Goal: Information Seeking & Learning: Check status

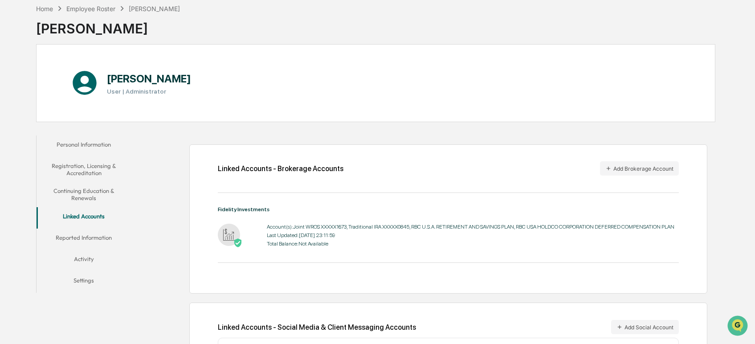
click at [630, 33] on div "Home Employee Roster [PERSON_NAME] [PERSON_NAME]" at bounding box center [376, 22] width 680 height 45
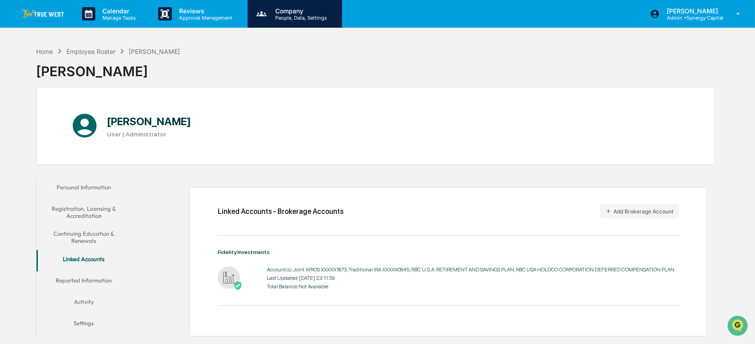
click at [283, 9] on p "Company" at bounding box center [299, 11] width 63 height 8
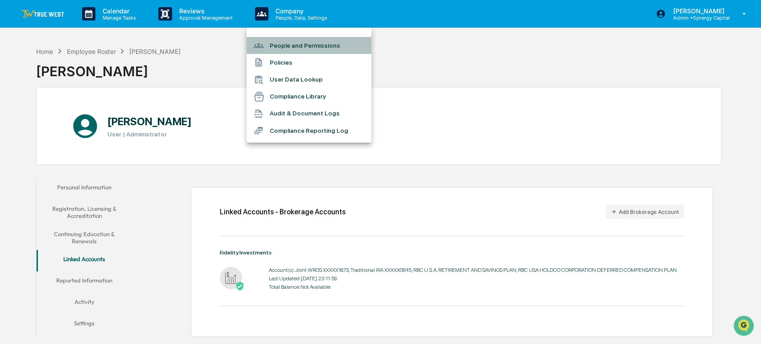
click at [280, 46] on li "People and Permissions" at bounding box center [308, 45] width 125 height 17
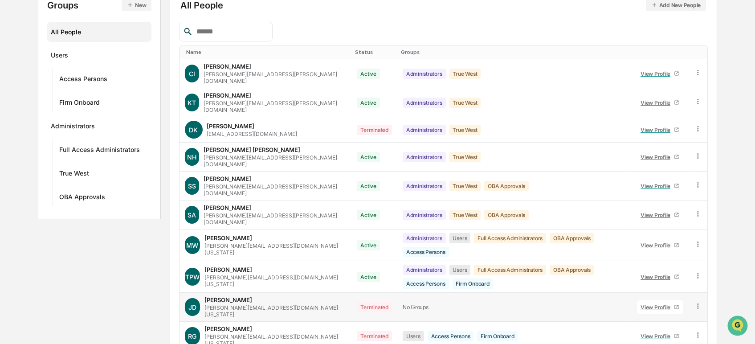
scroll to position [131, 0]
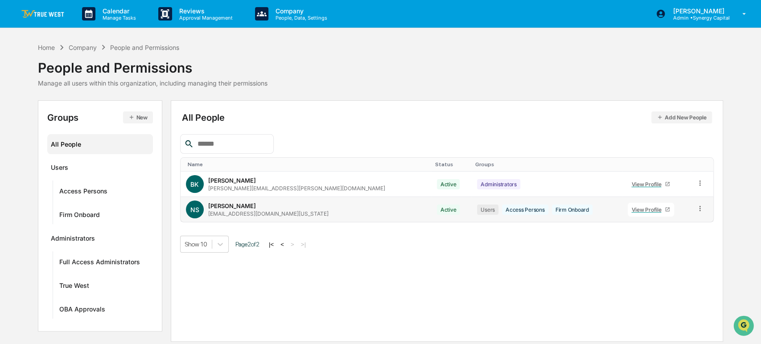
click at [260, 204] on div "[PERSON_NAME] [EMAIL_ADDRESS][DOMAIN_NAME][US_STATE]" at bounding box center [268, 209] width 120 height 15
click at [635, 206] on div "View Profile" at bounding box center [647, 209] width 33 height 7
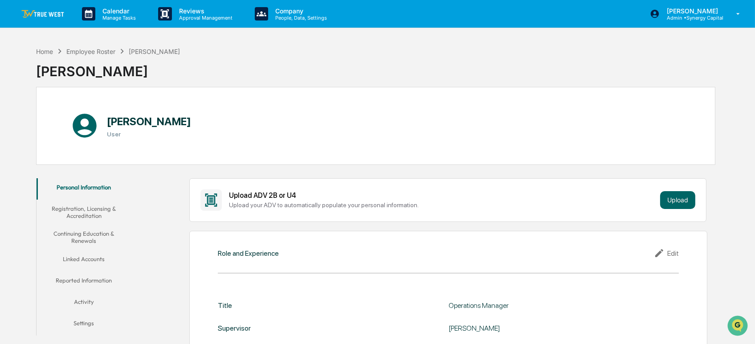
click at [91, 257] on button "Linked Accounts" at bounding box center [84, 260] width 95 height 21
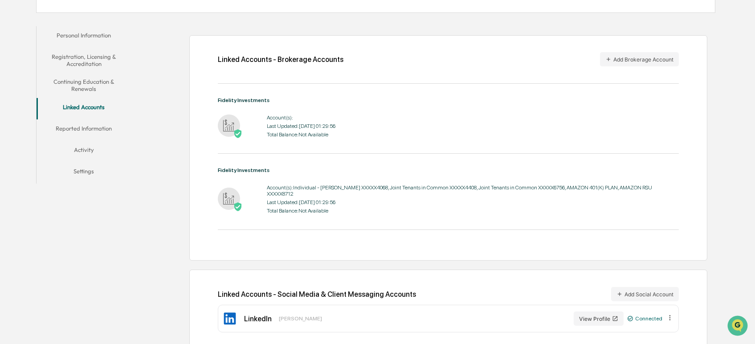
scroll to position [156, 0]
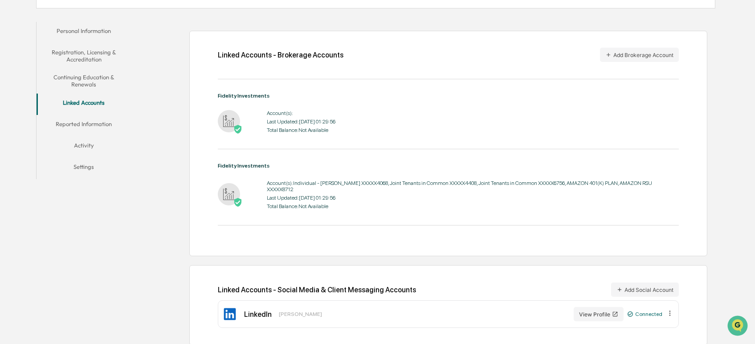
click at [285, 124] on div "Last Updated: [DATE] 01:29:56" at bounding box center [301, 122] width 69 height 6
drag, startPoint x: 285, startPoint y: 135, endPoint x: 223, endPoint y: 133, distance: 62.0
click at [285, 135] on div "Account(s): Last Updated: [DATE] 01:29:56 Total Balance: Not Available" at bounding box center [301, 122] width 69 height 28
click at [221, 133] on div at bounding box center [229, 122] width 22 height 24
click at [292, 127] on div "Account(s): Last Updated: [DATE] 01:29:56 Total Balance: Not Available" at bounding box center [301, 122] width 69 height 28
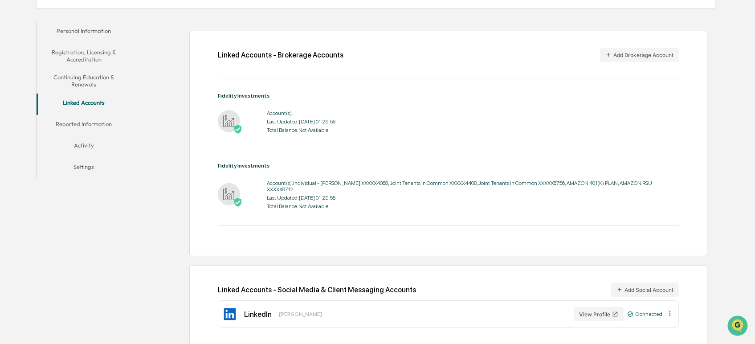
click at [84, 123] on button "Reported Information" at bounding box center [84, 125] width 95 height 21
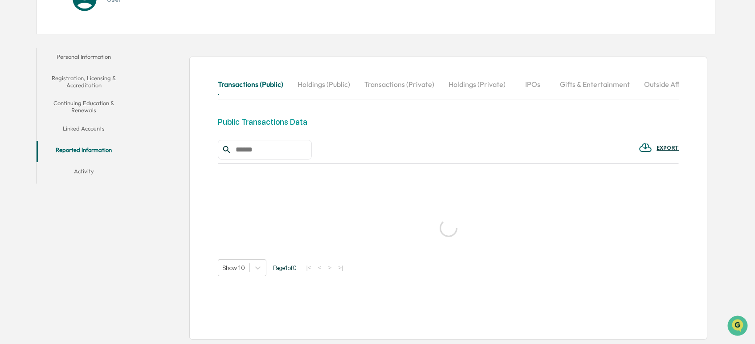
scroll to position [156, 0]
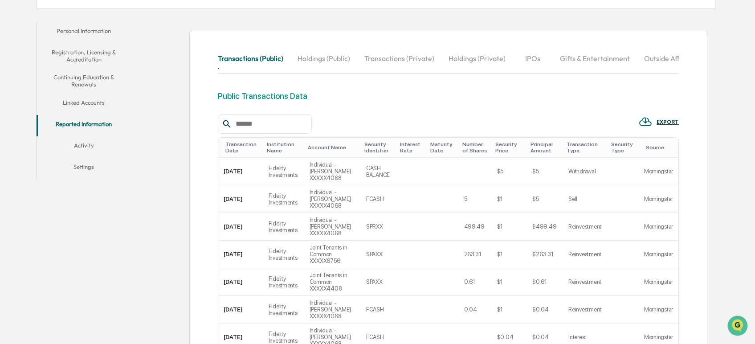
click at [89, 143] on button "Activity" at bounding box center [84, 146] width 95 height 21
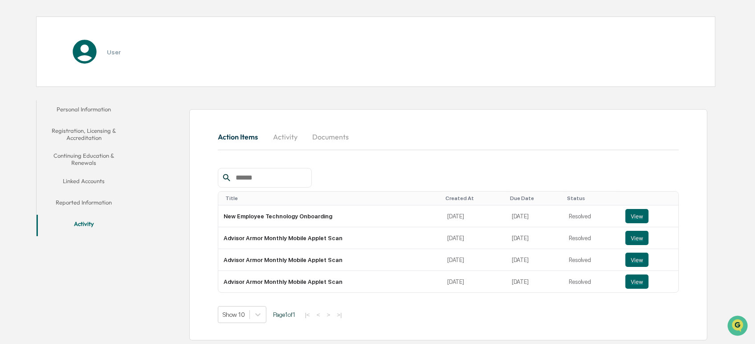
scroll to position [78, 0]
click at [87, 156] on button "Continuing Education & Renewals" at bounding box center [84, 158] width 95 height 25
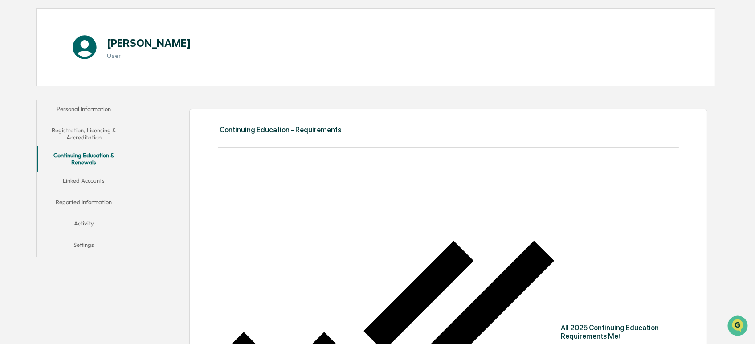
click at [92, 124] on button "Registration, Licensing & Accreditation" at bounding box center [84, 133] width 95 height 25
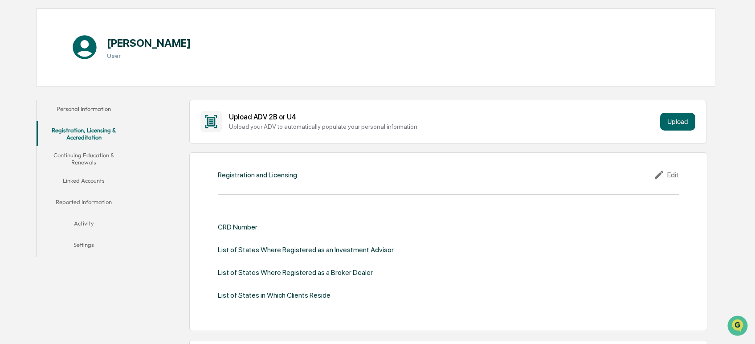
click at [82, 178] on button "Linked Accounts" at bounding box center [84, 182] width 95 height 21
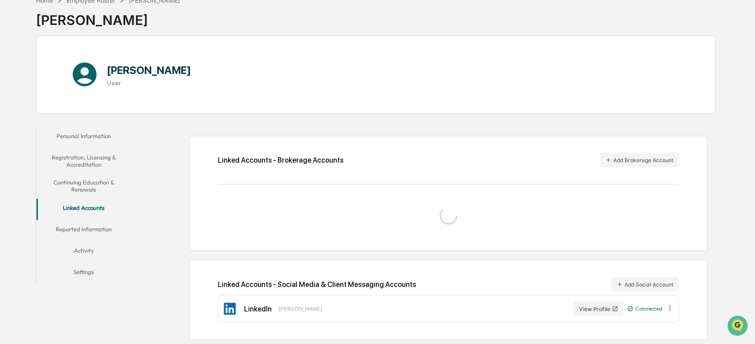
scroll to position [78, 0]
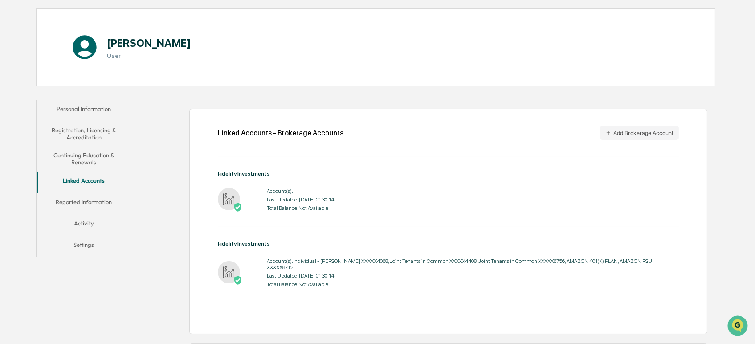
click at [313, 209] on div "Total Balance: Not Available" at bounding box center [300, 208] width 67 height 6
click at [285, 199] on div "Last Updated: [DATE] 01:30:14" at bounding box center [300, 200] width 67 height 6
click at [308, 273] on div "Last Updated: [DATE] 01:30:14" at bounding box center [473, 276] width 412 height 6
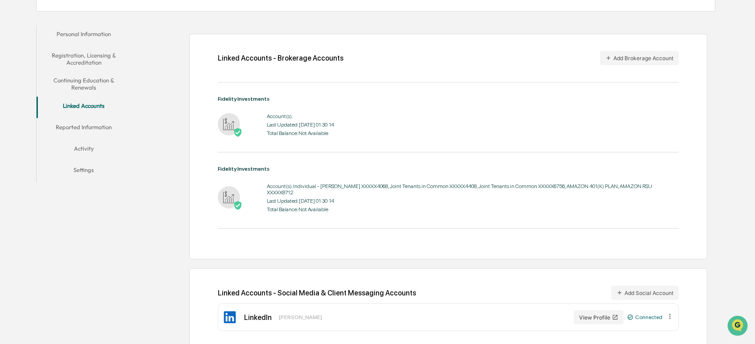
scroll to position [156, 0]
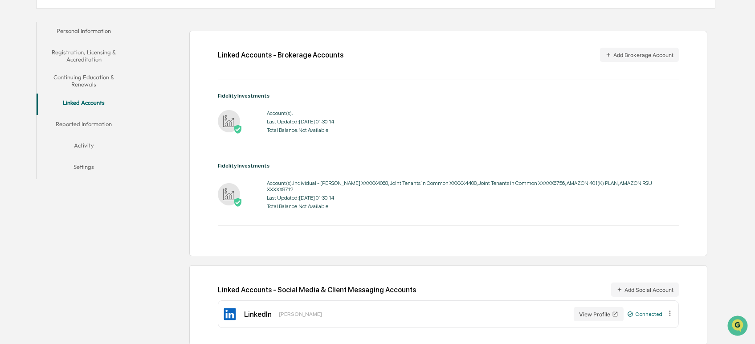
click at [94, 123] on button "Reported Information" at bounding box center [84, 125] width 95 height 21
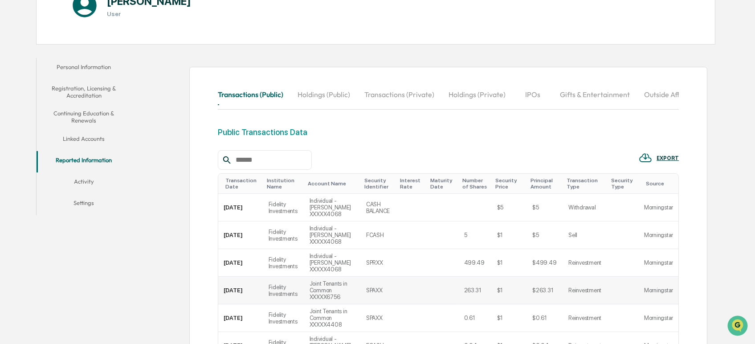
scroll to position [107, 0]
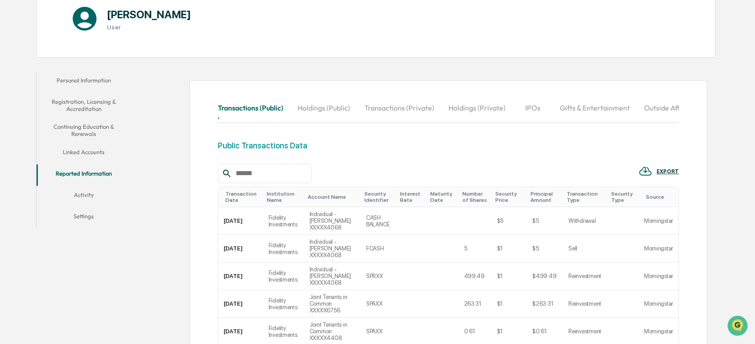
click at [78, 192] on button "Activity" at bounding box center [84, 196] width 95 height 21
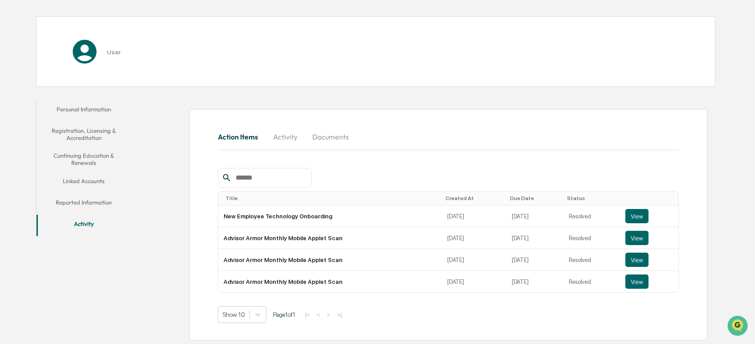
scroll to position [78, 0]
click at [68, 110] on button "Personal Information" at bounding box center [84, 110] width 95 height 21
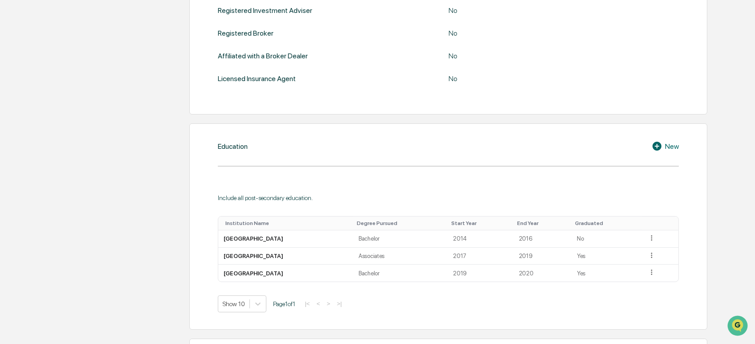
scroll to position [16, 0]
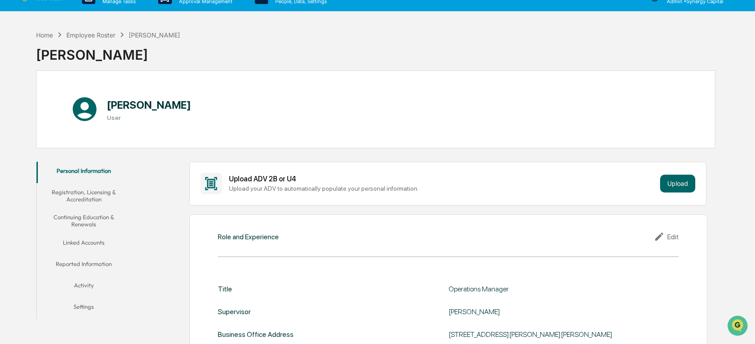
click at [69, 191] on button "Registration, Licensing & Accreditation" at bounding box center [84, 195] width 95 height 25
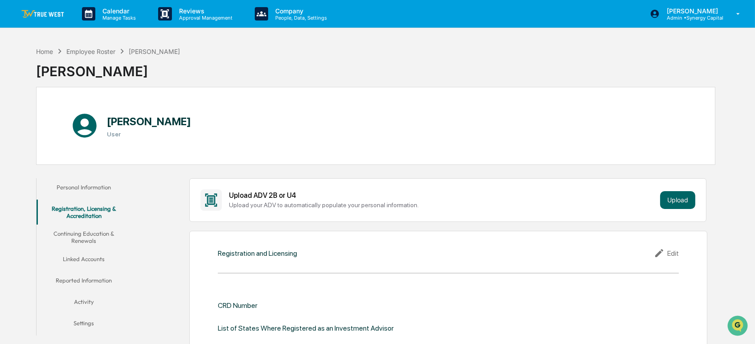
click at [78, 238] on button "Continuing Education & Renewals" at bounding box center [84, 237] width 95 height 25
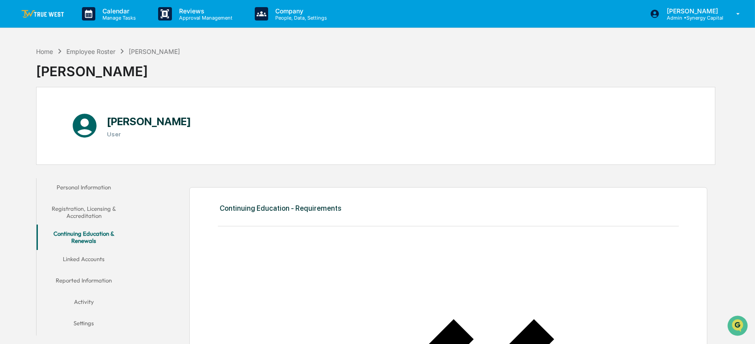
click at [77, 259] on button "Linked Accounts" at bounding box center [84, 260] width 95 height 21
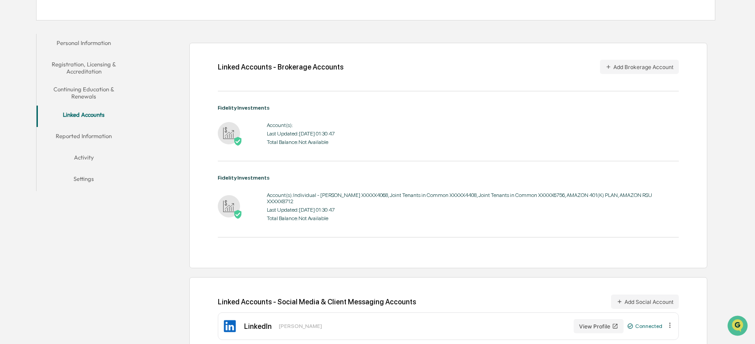
scroll to position [148, 0]
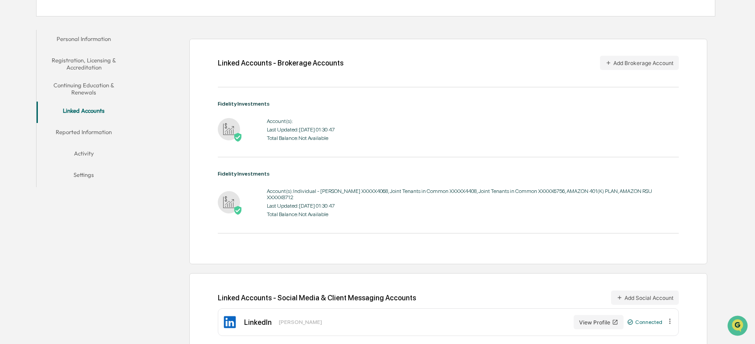
click at [294, 205] on div "Account(s): Individual - [PERSON_NAME] XXXXX4068, Joint Tenants in Common XXXXX…" at bounding box center [473, 203] width 412 height 34
click at [79, 131] on button "Reported Information" at bounding box center [84, 133] width 95 height 21
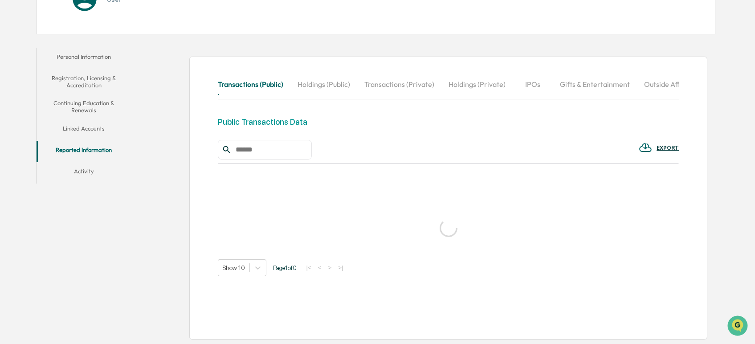
scroll to position [148, 0]
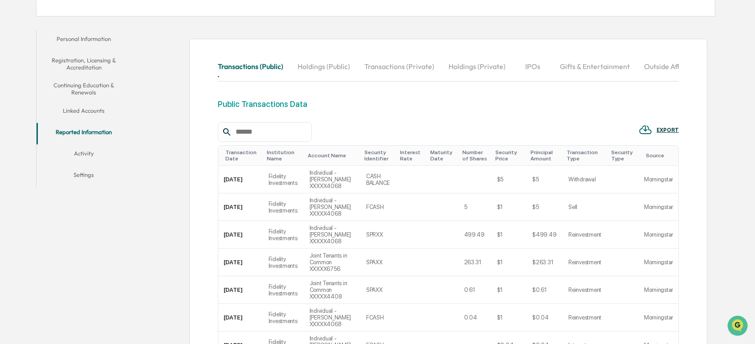
click at [326, 66] on button "Holdings (Public)" at bounding box center [324, 66] width 67 height 21
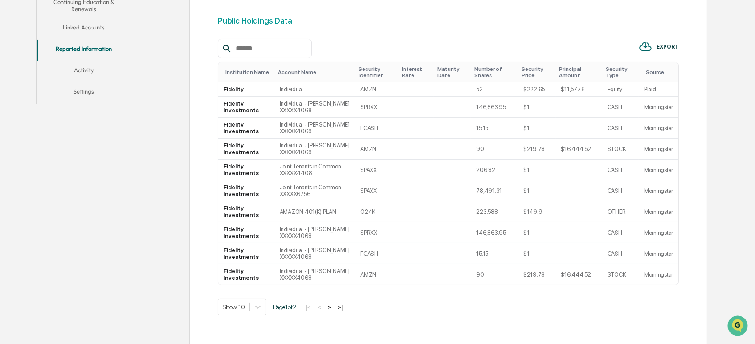
scroll to position [247, 0]
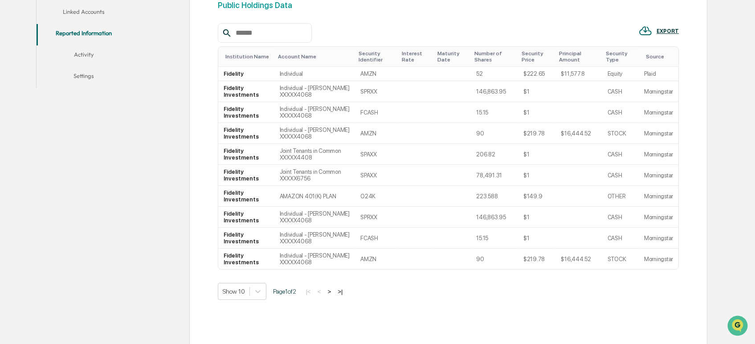
click at [334, 295] on button ">" at bounding box center [329, 292] width 9 height 8
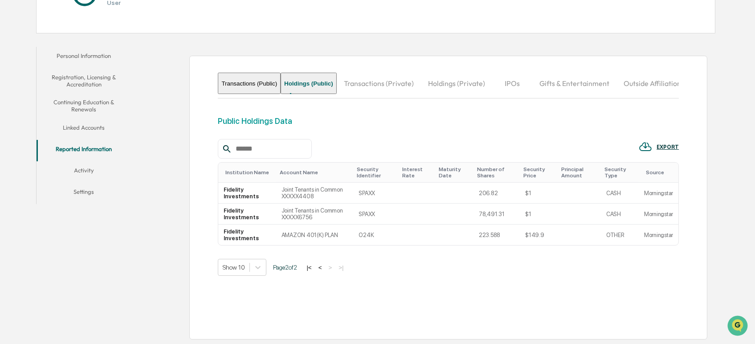
scroll to position [153, 0]
click at [325, 266] on button "<" at bounding box center [320, 268] width 9 height 8
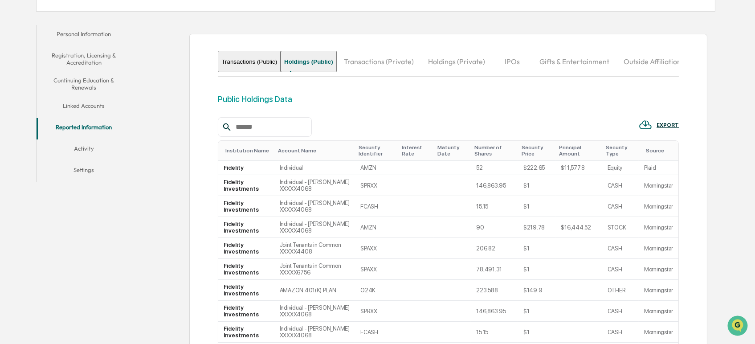
click at [396, 60] on button "Transactions (Private)" at bounding box center [379, 61] width 84 height 21
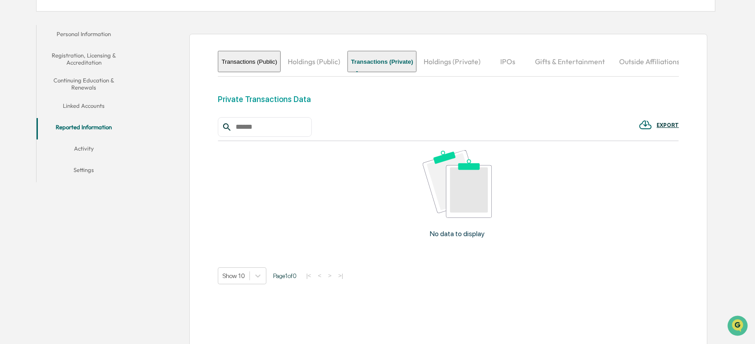
click at [476, 58] on button "Holdings (Private)" at bounding box center [452, 61] width 71 height 21
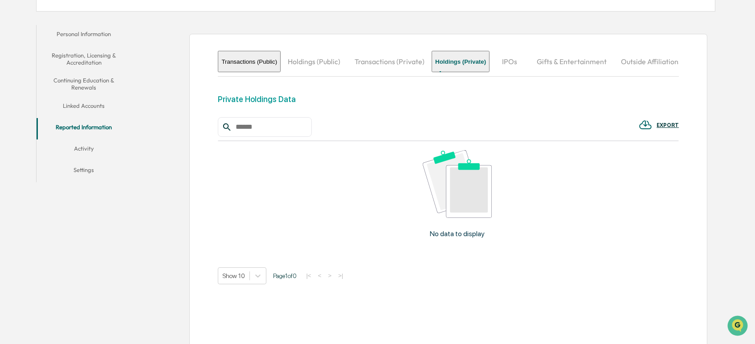
click at [529, 61] on button "IPOs" at bounding box center [510, 61] width 40 height 21
click at [608, 72] on button "Outside Affiliations" at bounding box center [645, 61] width 75 height 21
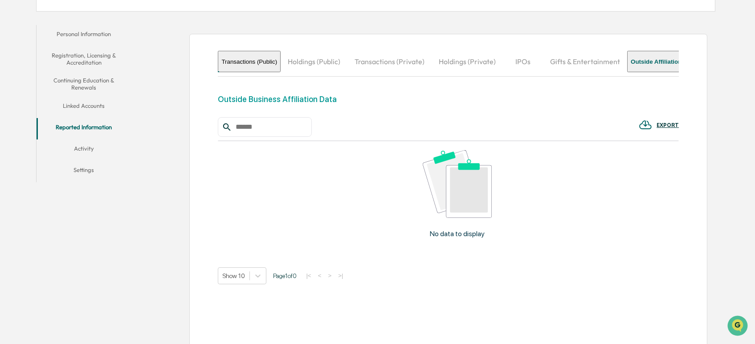
click at [689, 72] on button "Public Company Affiliations" at bounding box center [739, 61] width 101 height 21
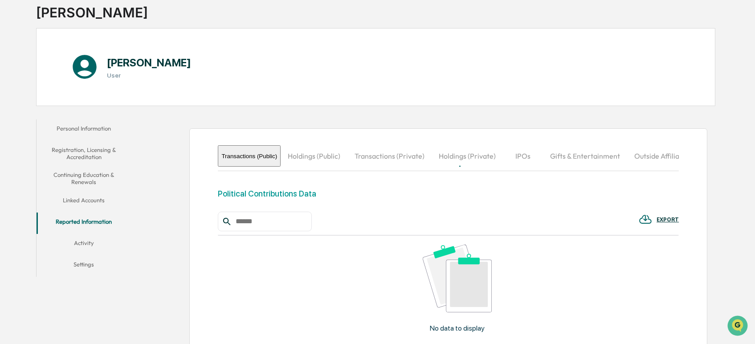
scroll to position [0, 0]
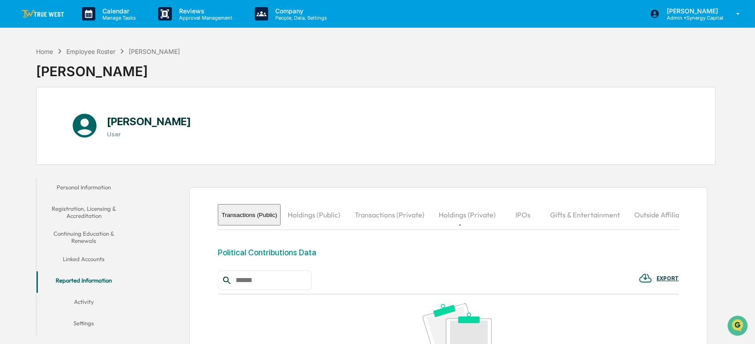
click at [526, 66] on div "Home Employee Roster [PERSON_NAME] [PERSON_NAME]" at bounding box center [376, 64] width 680 height 45
